Goal: Task Accomplishment & Management: Complete application form

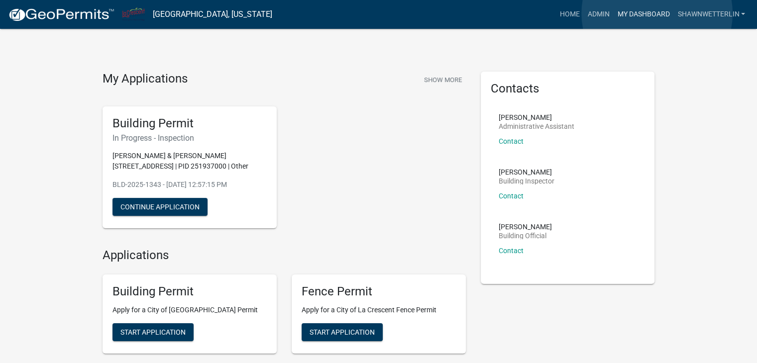
click at [657, 13] on link "My Dashboard" at bounding box center [643, 14] width 60 height 19
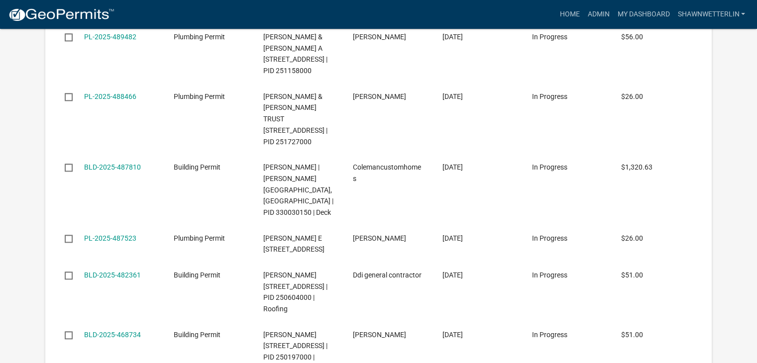
scroll to position [1243, 0]
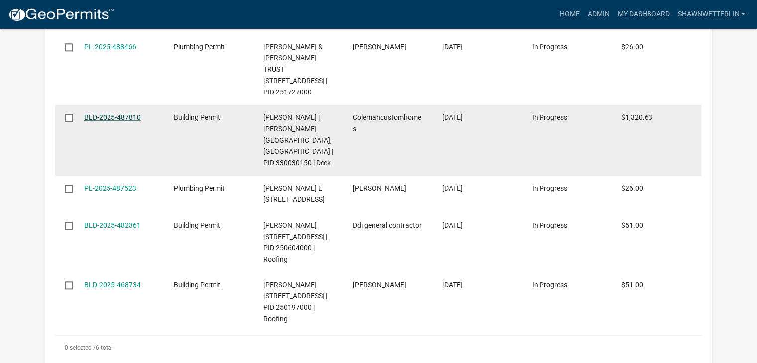
click at [107, 121] on link "BLD-2025-487810" at bounding box center [112, 117] width 57 height 8
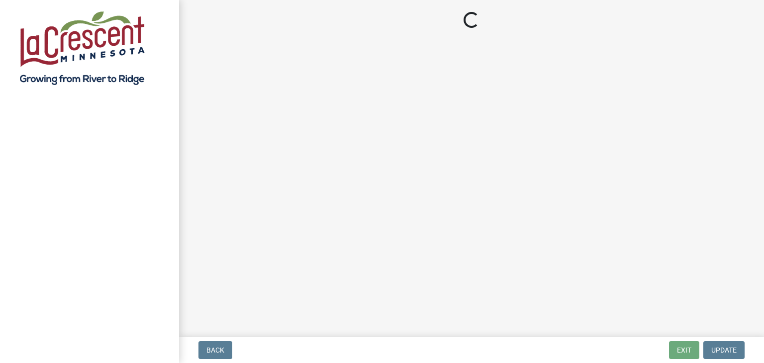
select select "3: 3"
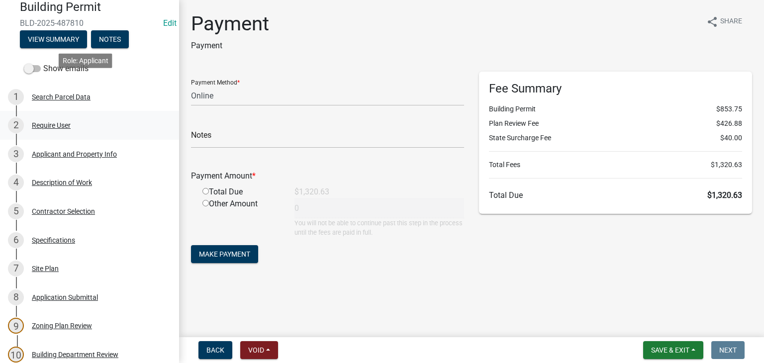
scroll to position [149, 0]
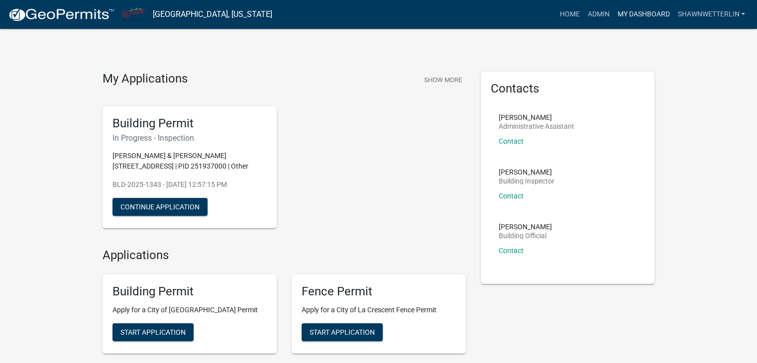
click at [625, 12] on link "My Dashboard" at bounding box center [643, 14] width 60 height 19
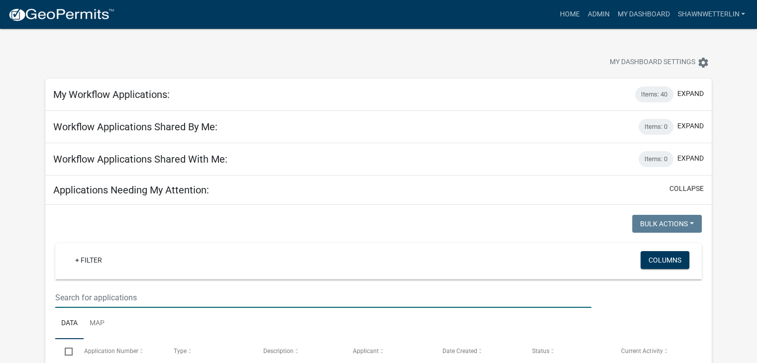
click at [67, 300] on input "text" at bounding box center [323, 297] width 536 height 20
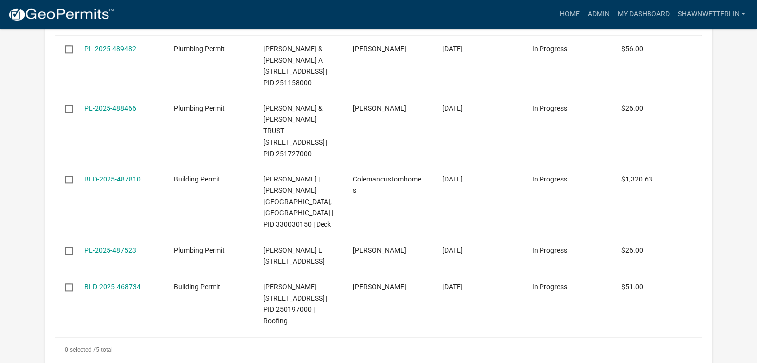
scroll to position [1243, 0]
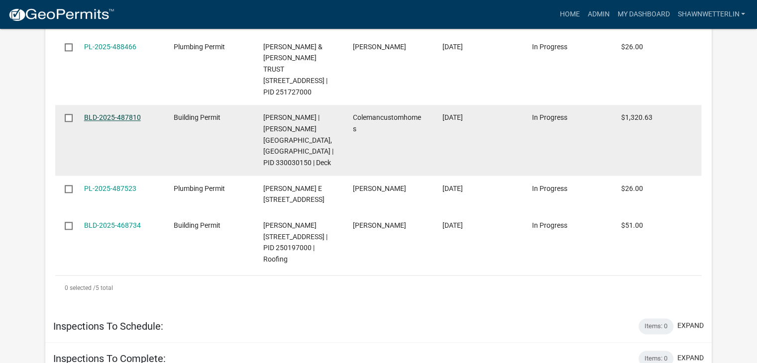
click at [132, 121] on link "BLD-2025-487810" at bounding box center [112, 117] width 57 height 8
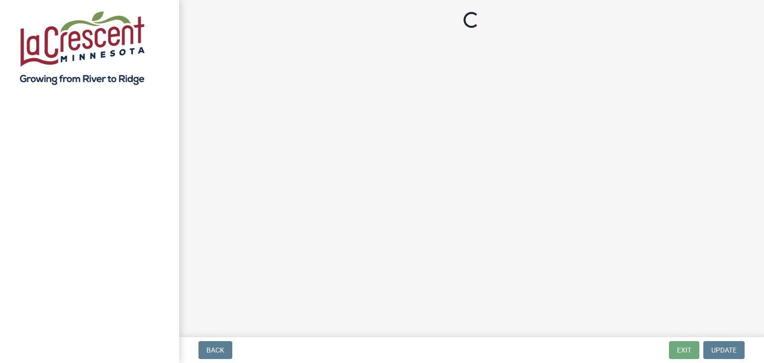
select select "3: 3"
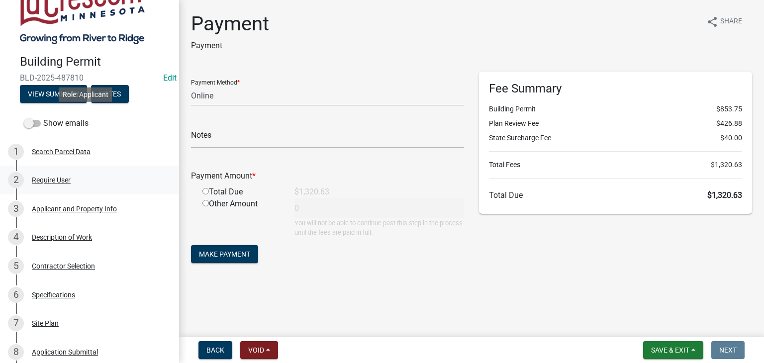
scroll to position [99, 0]
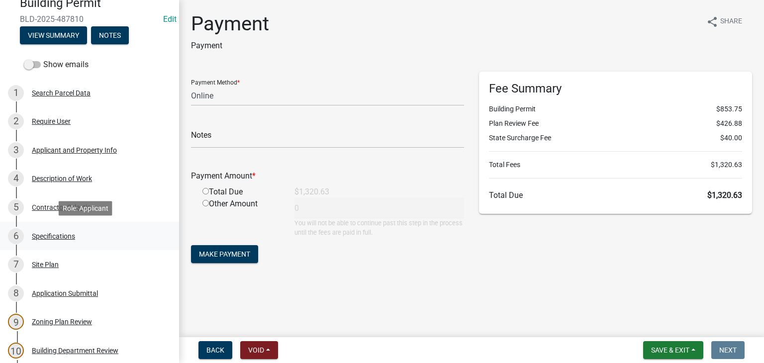
click at [56, 237] on div "Specifications" at bounding box center [53, 236] width 43 height 7
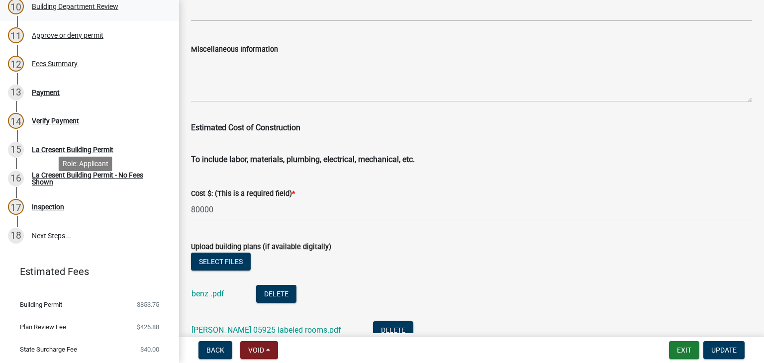
scroll to position [448, 0]
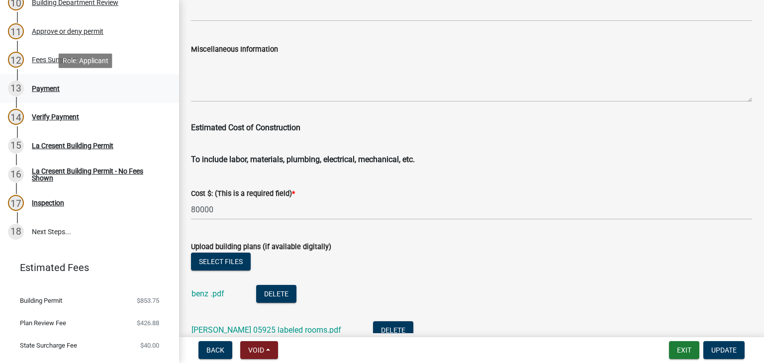
click at [46, 92] on div "Payment" at bounding box center [46, 88] width 28 height 7
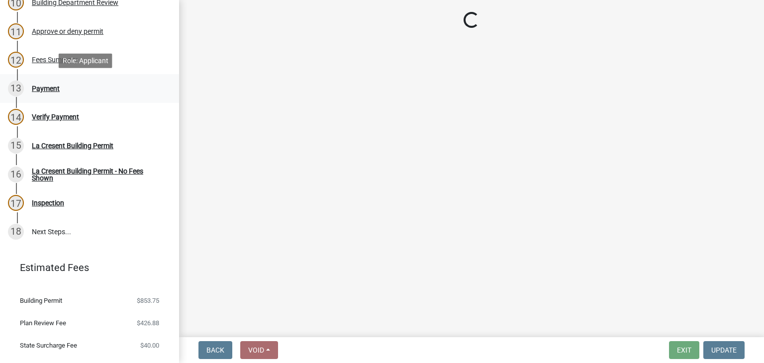
scroll to position [0, 0]
select select "3: 3"
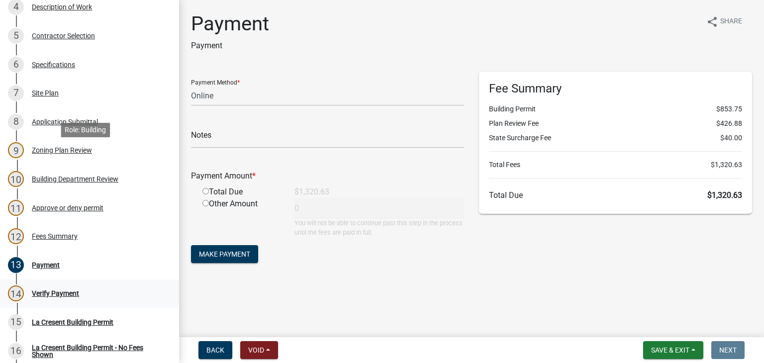
scroll to position [249, 0]
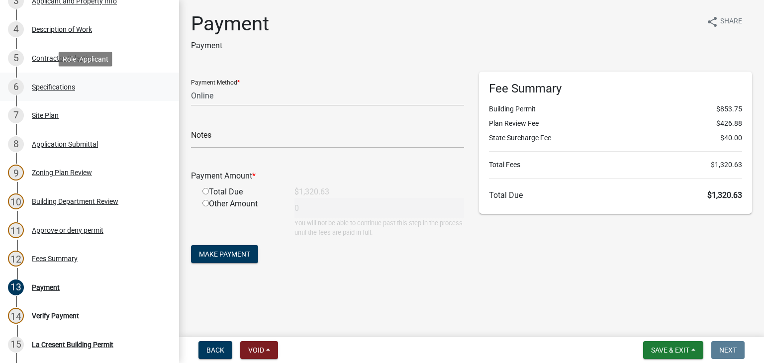
click at [67, 88] on div "Specifications" at bounding box center [53, 87] width 43 height 7
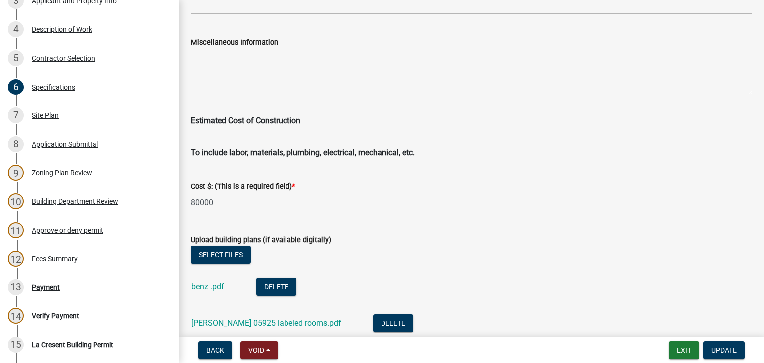
scroll to position [1691, 0]
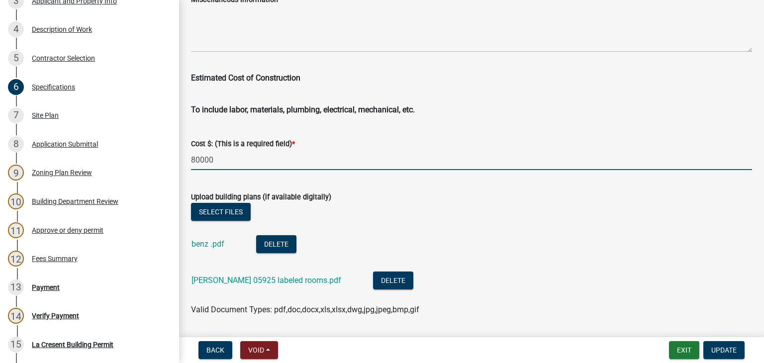
click at [223, 162] on input "80000" at bounding box center [471, 160] width 561 height 20
type input "8"
type input "67300"
click at [728, 346] on span "Update" at bounding box center [723, 350] width 25 height 8
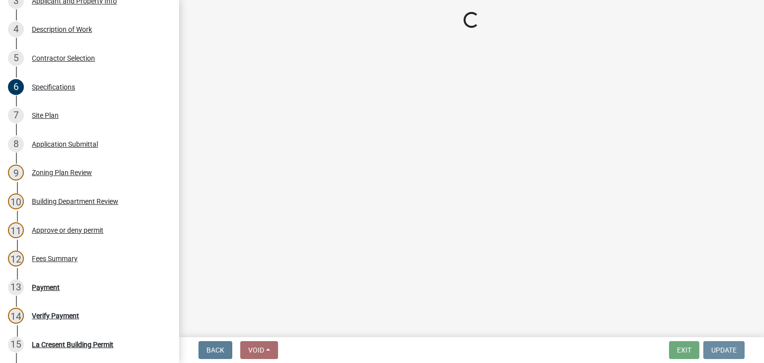
scroll to position [0, 0]
select select "3: 3"
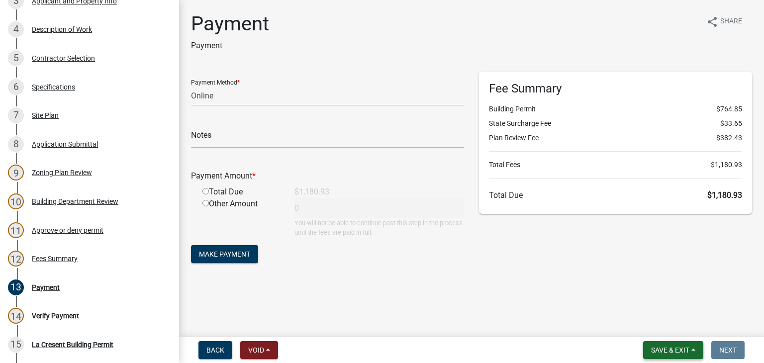
click at [690, 347] on button "Save & Exit" at bounding box center [673, 350] width 60 height 18
click at [638, 305] on button "Save" at bounding box center [664, 300] width 80 height 24
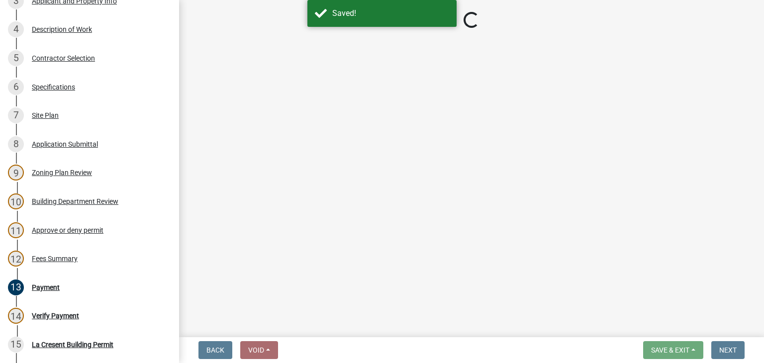
select select "3: 3"
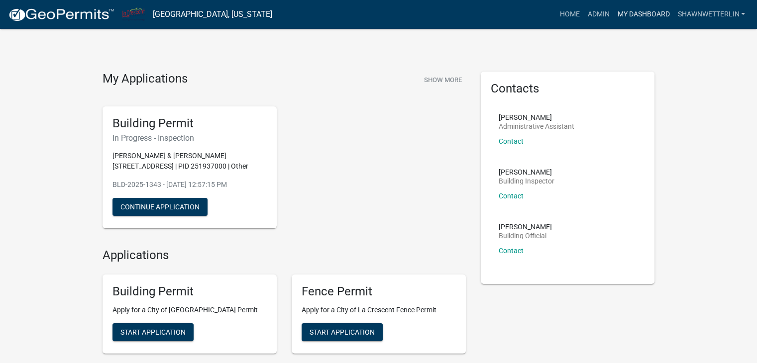
click at [644, 13] on link "My Dashboard" at bounding box center [643, 14] width 60 height 19
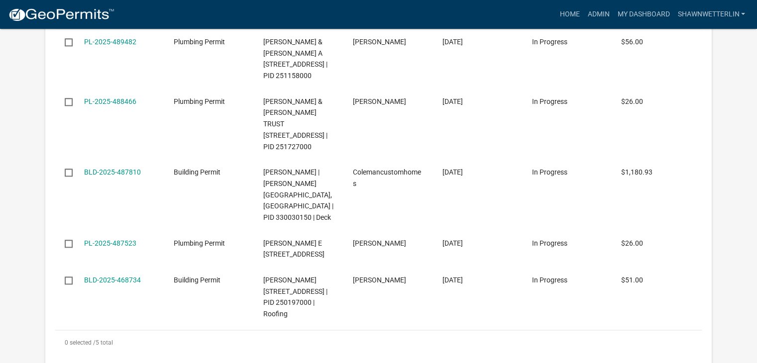
scroll to position [1194, 0]
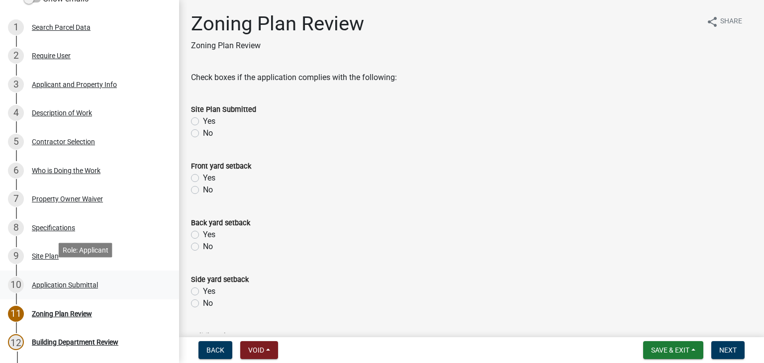
scroll to position [149, 0]
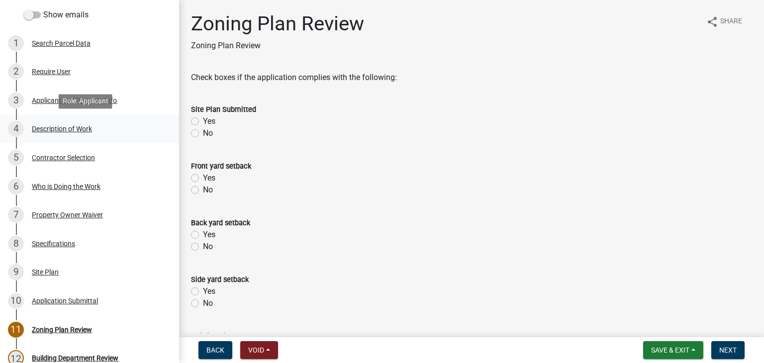
click at [60, 130] on div "Description of Work" at bounding box center [62, 128] width 60 height 7
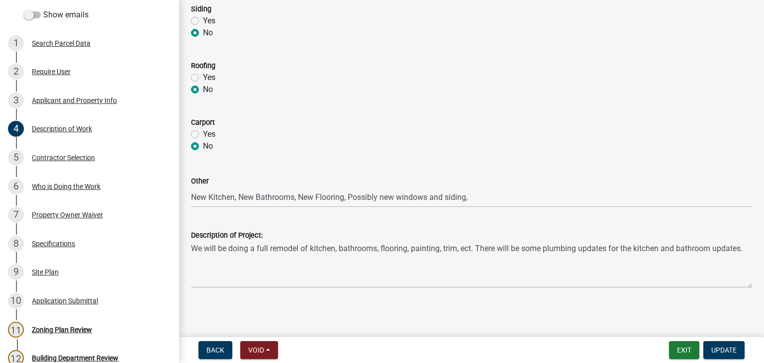
scroll to position [499, 0]
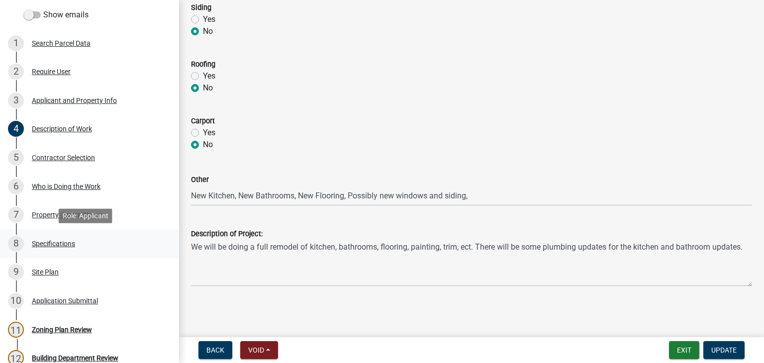
click at [55, 244] on div "Specifications" at bounding box center [53, 243] width 43 height 7
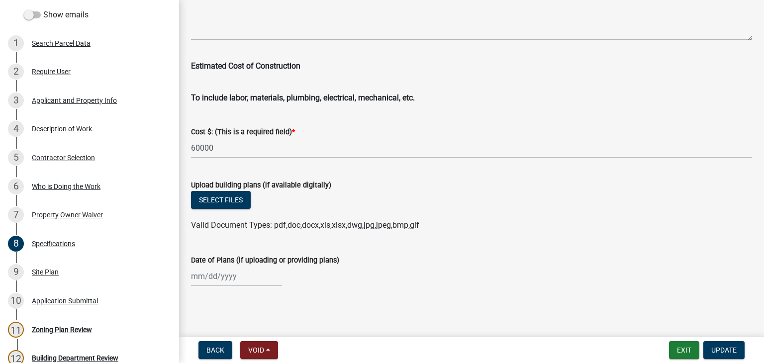
scroll to position [1704, 0]
click at [62, 130] on div "Description of Work" at bounding box center [62, 128] width 60 height 7
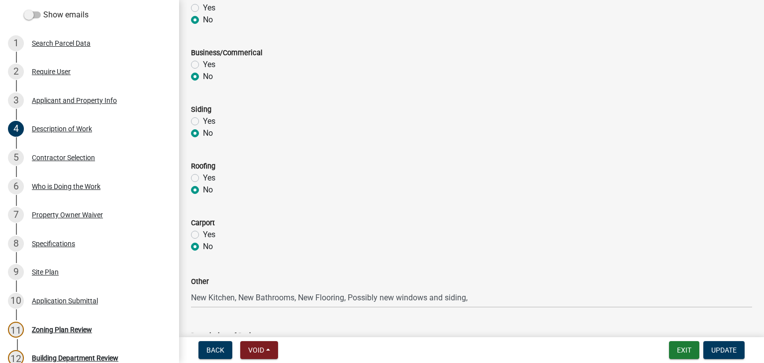
scroll to position [398, 0]
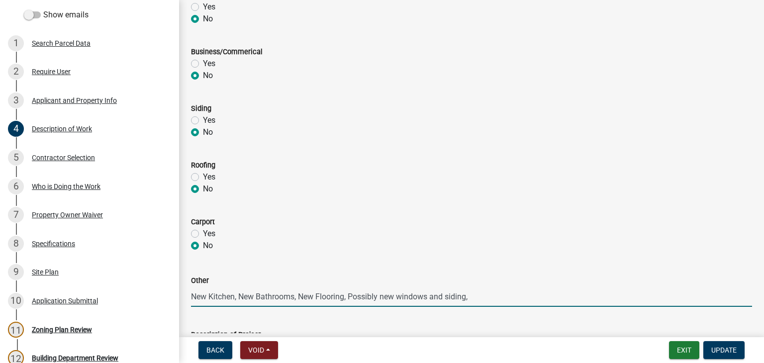
drag, startPoint x: 472, startPoint y: 299, endPoint x: 191, endPoint y: 299, distance: 280.5
click at [191, 299] on input "New Kitchen, New Bathrooms, New Flooring, Possibly new windows and siding," at bounding box center [471, 296] width 561 height 20
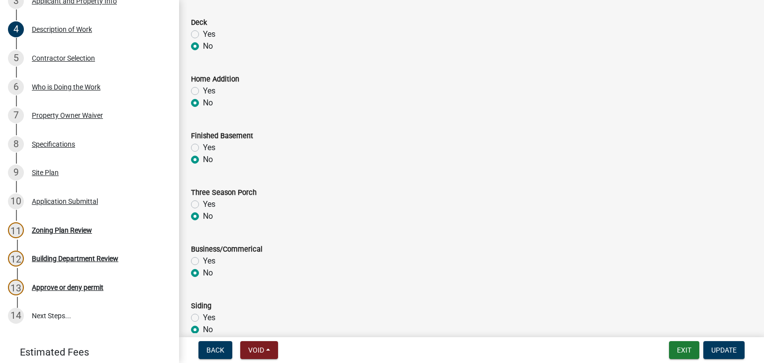
scroll to position [0, 0]
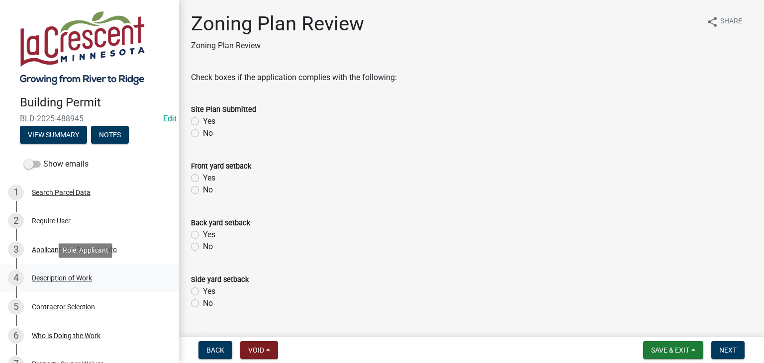
click at [85, 275] on div "Description of Work" at bounding box center [62, 278] width 60 height 7
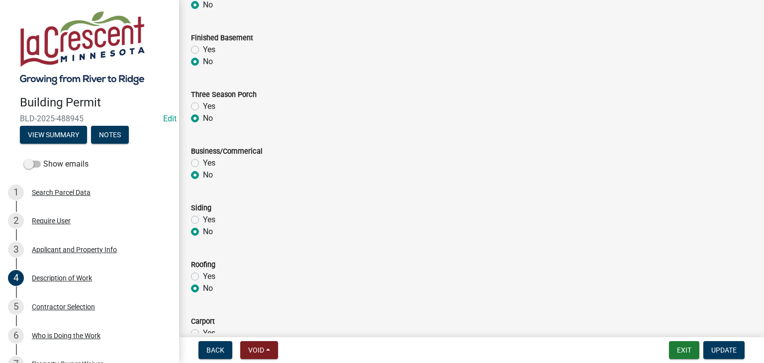
scroll to position [499, 0]
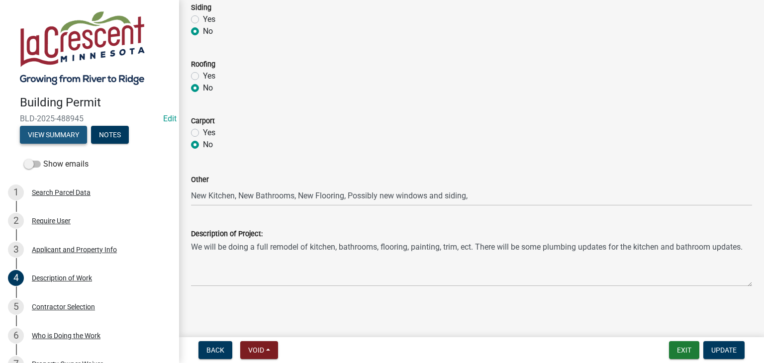
click at [62, 132] on button "View Summary" at bounding box center [53, 135] width 67 height 18
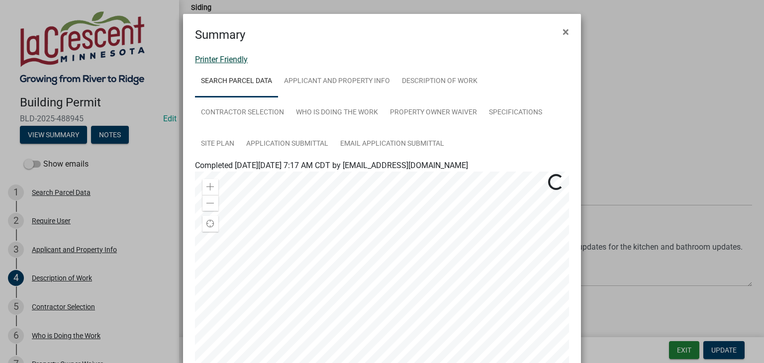
click at [219, 57] on link "Printer Friendly" at bounding box center [221, 59] width 53 height 9
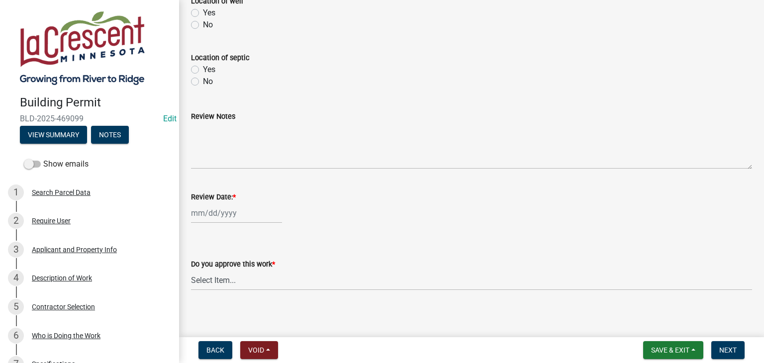
scroll to position [454, 0]
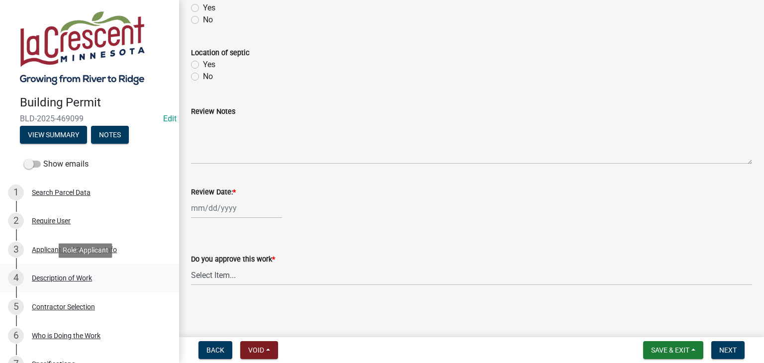
click at [76, 283] on div "4 Description of Work" at bounding box center [85, 278] width 155 height 16
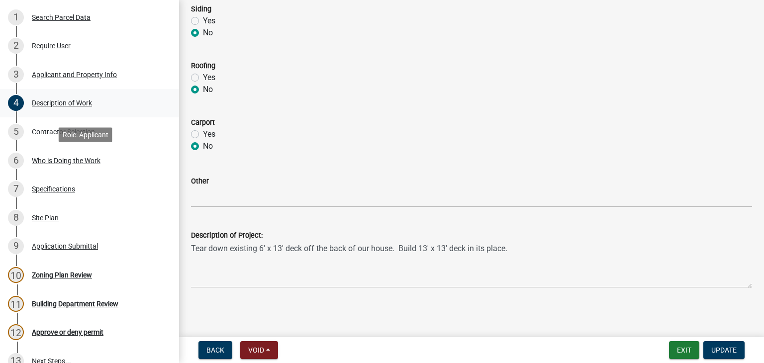
scroll to position [199, 0]
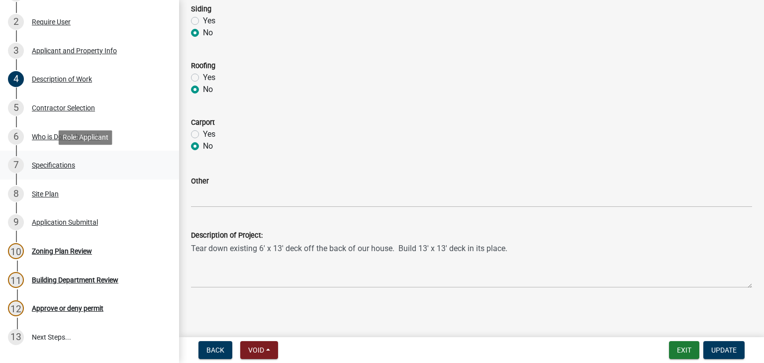
click at [56, 165] on div "Specifications" at bounding box center [53, 165] width 43 height 7
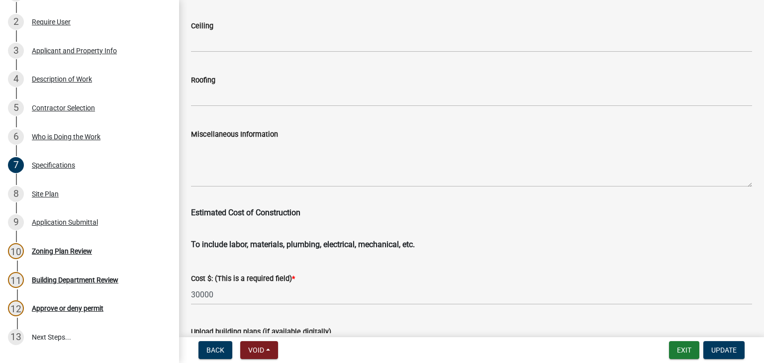
scroll to position [1704, 0]
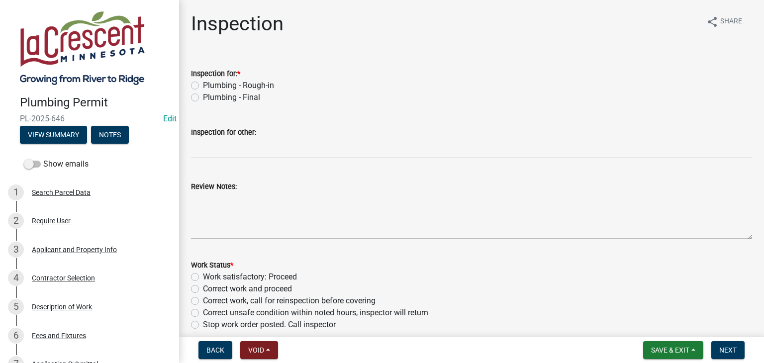
click at [199, 96] on div "Plumbing - Final" at bounding box center [471, 98] width 561 height 12
click at [203, 95] on label "Plumbing - Final" at bounding box center [231, 98] width 57 height 12
click at [203, 95] on input "Plumbing - Final" at bounding box center [206, 95] width 6 height 6
radio input "true"
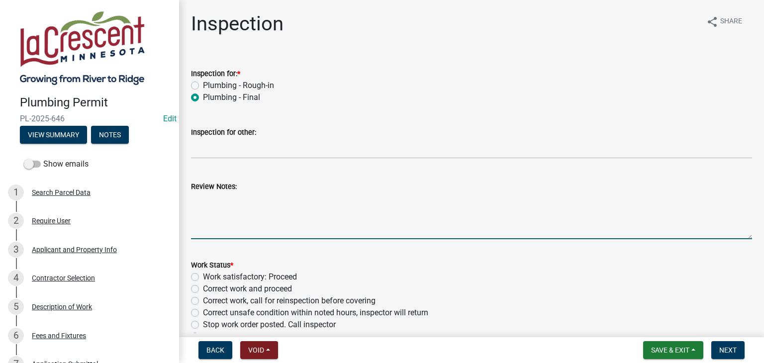
click at [241, 206] on textarea "Review Notes:" at bounding box center [471, 215] width 561 height 47
drag, startPoint x: 360, startPoint y: 200, endPoint x: 371, endPoint y: 195, distance: 12.0
click at [371, 195] on textarea "Told homeowner to update there smoke/CO dectors" at bounding box center [471, 215] width 561 height 47
click at [357, 200] on textarea "Told homeowner to update there smoke/CO dectors" at bounding box center [471, 215] width 561 height 47
click at [354, 219] on textarea "Told homeowner to update there smoke/CO detectors" at bounding box center [471, 215] width 561 height 47
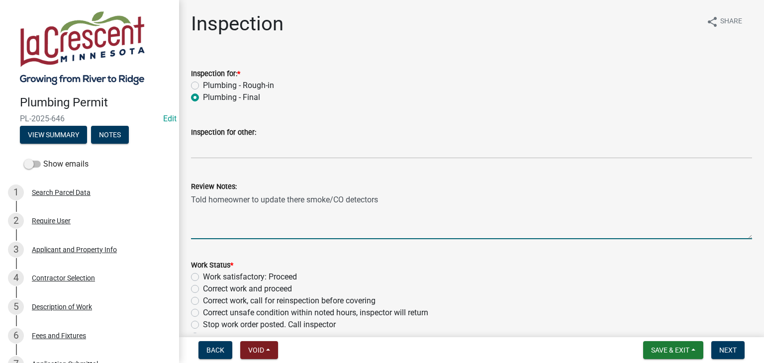
click at [381, 198] on textarea "Told homeowner to update there smoke/CO detectors" at bounding box center [471, 215] width 561 height 47
type textarea "Told homeowner to update there smoke/CO detectors."
click at [203, 278] on label "Work satisfactory: Proceed" at bounding box center [250, 277] width 94 height 12
click at [203, 278] on input "Work satisfactory: Proceed" at bounding box center [206, 274] width 6 height 6
radio input "true"
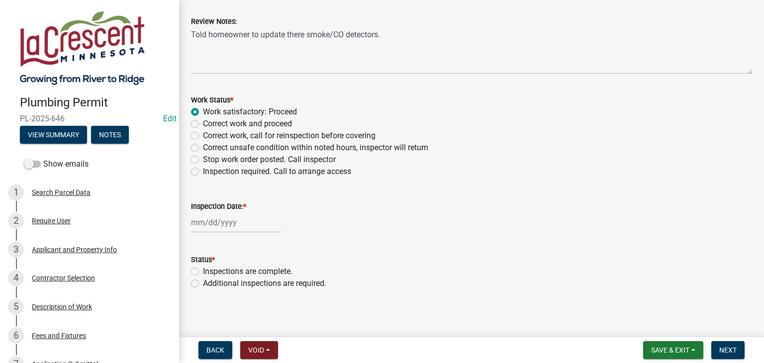
scroll to position [169, 0]
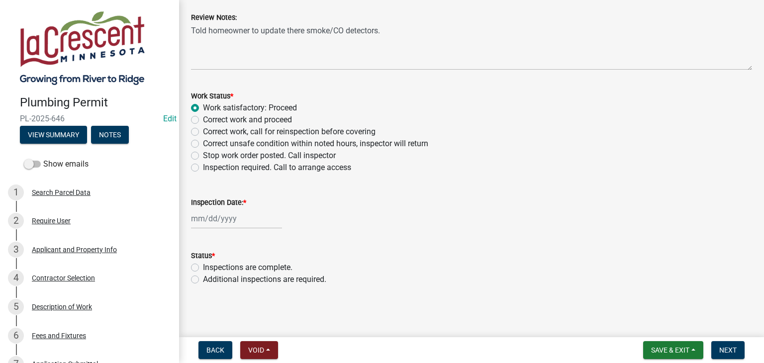
click at [224, 219] on div at bounding box center [236, 218] width 91 height 20
select select "10"
select select "2025"
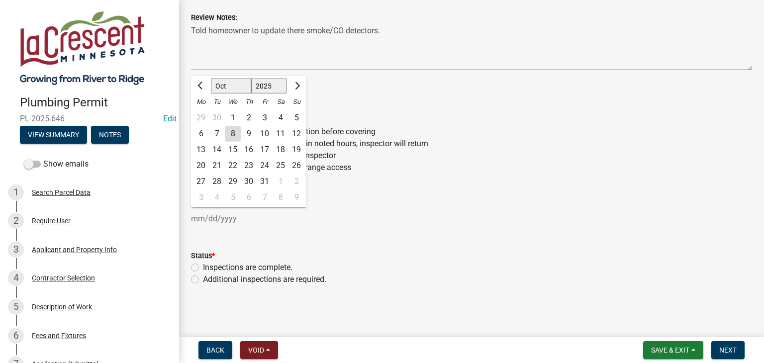
click at [200, 134] on div "6" at bounding box center [201, 134] width 16 height 16
type input "10/06/2025"
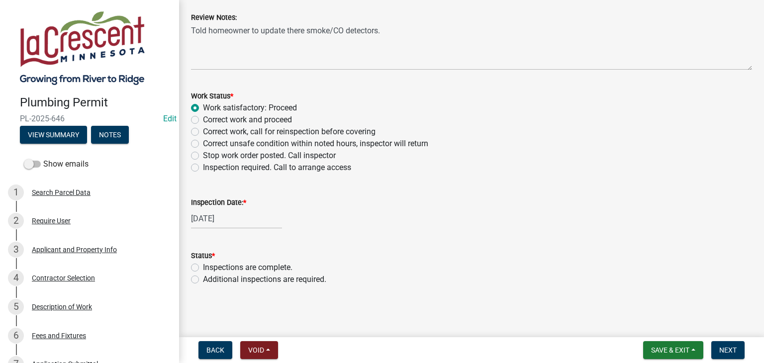
click at [203, 266] on label "Inspections are complete." at bounding box center [248, 268] width 90 height 12
click at [203, 266] on input "Inspections are complete." at bounding box center [206, 265] width 6 height 6
radio input "true"
click at [720, 350] on span "Next" at bounding box center [727, 350] width 17 height 8
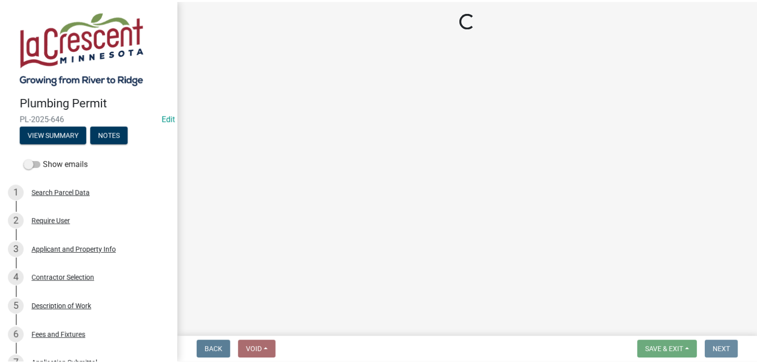
scroll to position [0, 0]
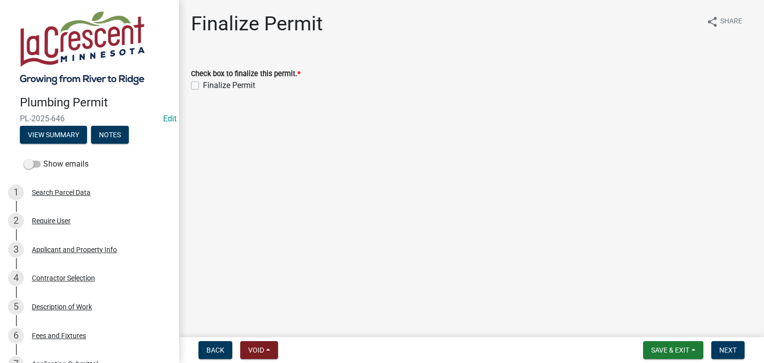
click at [203, 86] on label "Finalize Permit" at bounding box center [229, 86] width 52 height 12
click at [203, 86] on input "Finalize Permit" at bounding box center [206, 83] width 6 height 6
checkbox input "true"
click at [728, 346] on span "Next" at bounding box center [727, 350] width 17 height 8
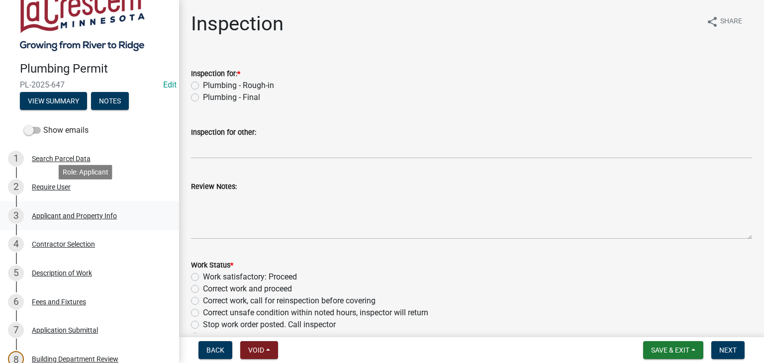
scroll to position [50, 0]
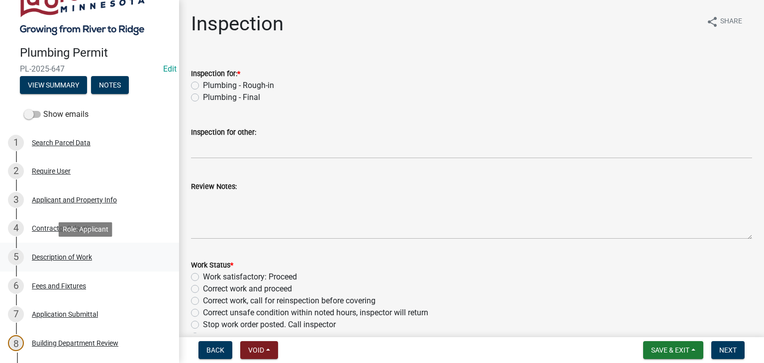
click at [63, 255] on div "Description of Work" at bounding box center [62, 257] width 60 height 7
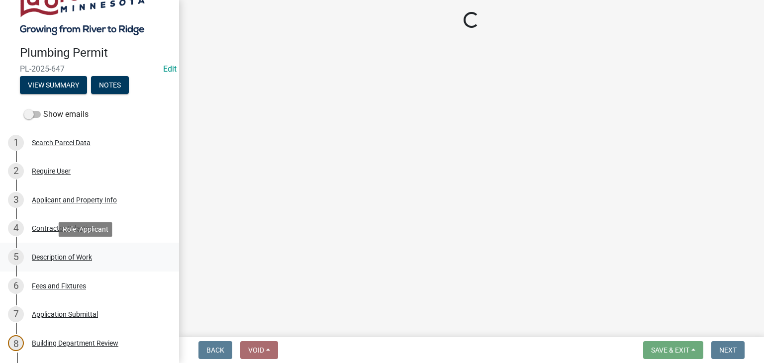
select select "cbd18a7a-b3bf-482c-acde-8359e49f5ecf"
select select "28f4028a-693d-415b-8130-38cfe69d94b3"
select select "4af7cc83-1d25-4c0b-a329-4ae30bd591bb"
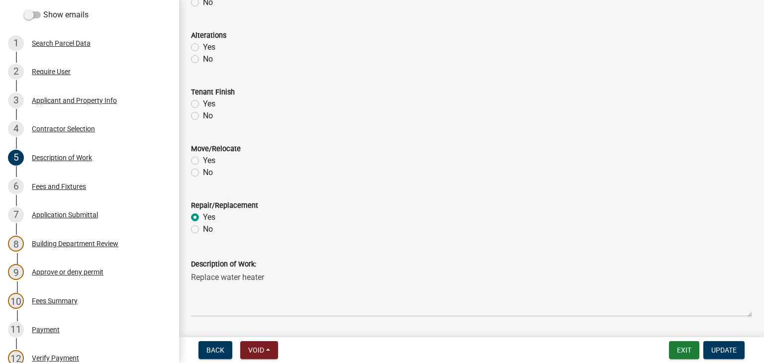
scroll to position [495, 0]
